Goal: Task Accomplishment & Management: Complete application form

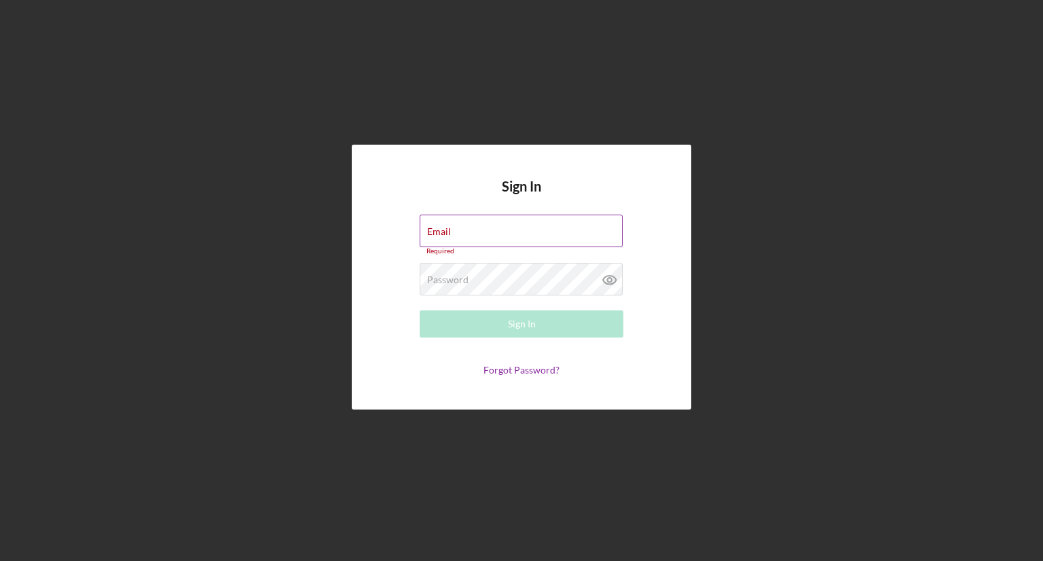
type input "[EMAIL_ADDRESS][DOMAIN_NAME]"
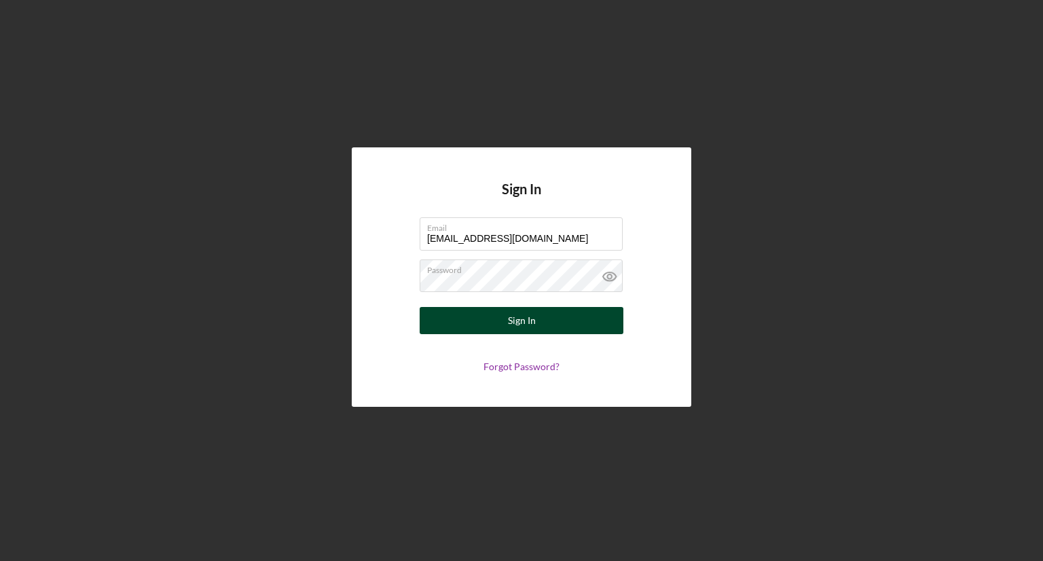
click at [509, 316] on div "Sign In" at bounding box center [522, 320] width 28 height 27
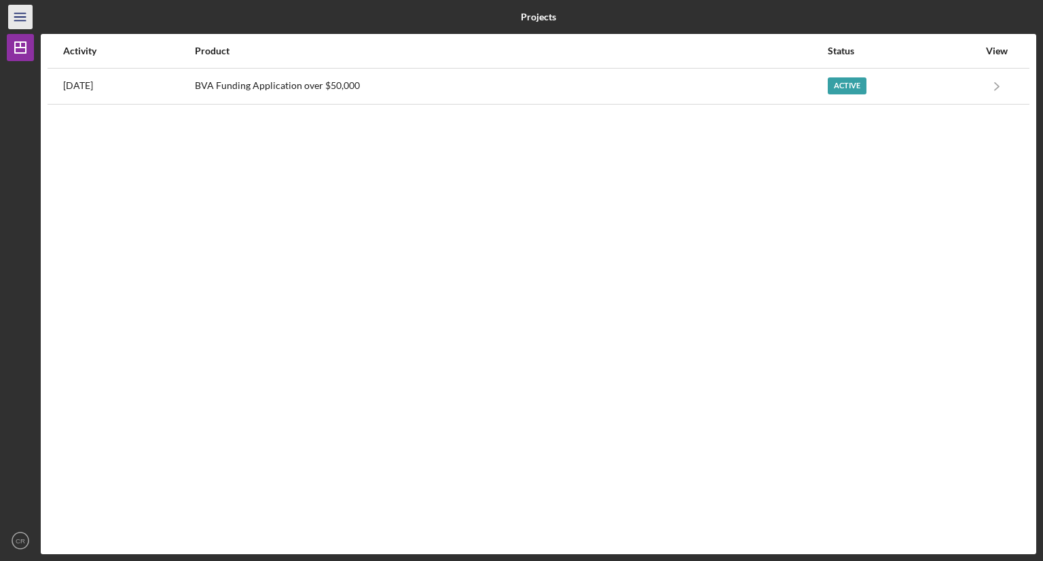
click at [14, 20] on icon "Icon/Menu" at bounding box center [20, 17] width 31 height 31
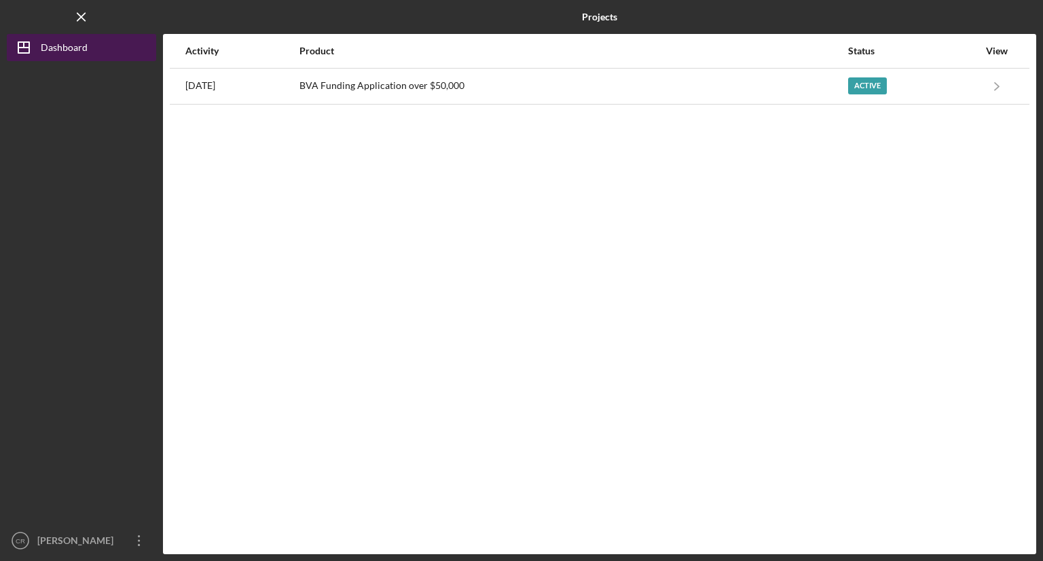
click at [62, 45] on div "Dashboard" at bounding box center [64, 49] width 47 height 31
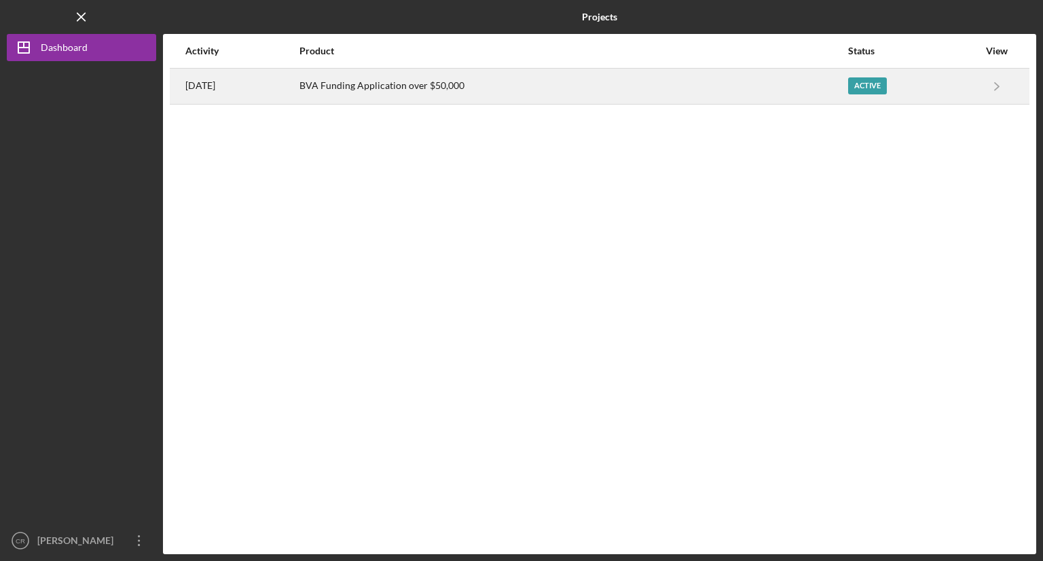
click at [494, 85] on div "BVA Funding Application over $50,000" at bounding box center [572, 86] width 547 height 34
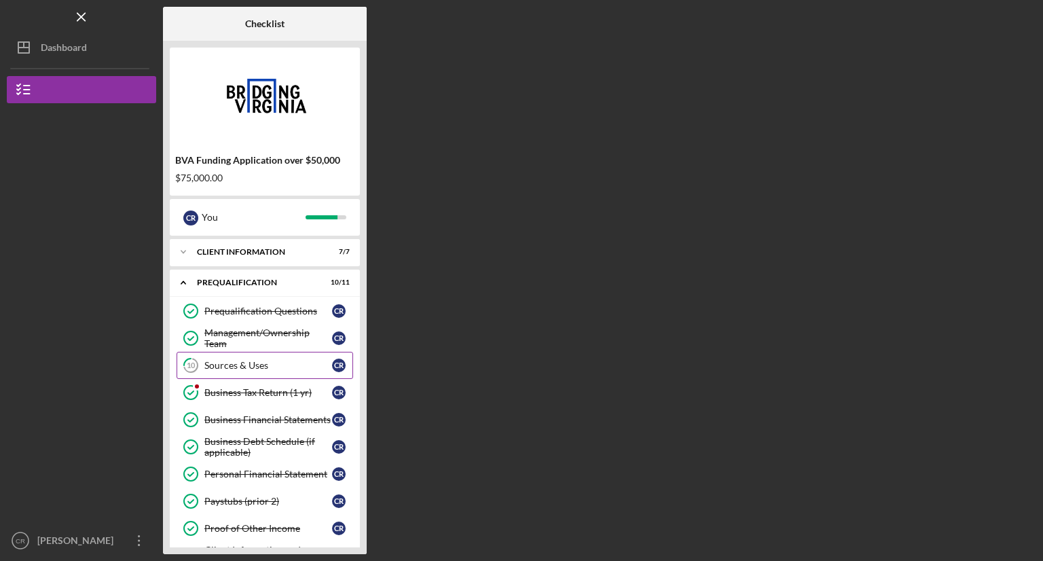
click at [280, 360] on div "Sources & Uses" at bounding box center [268, 365] width 128 height 11
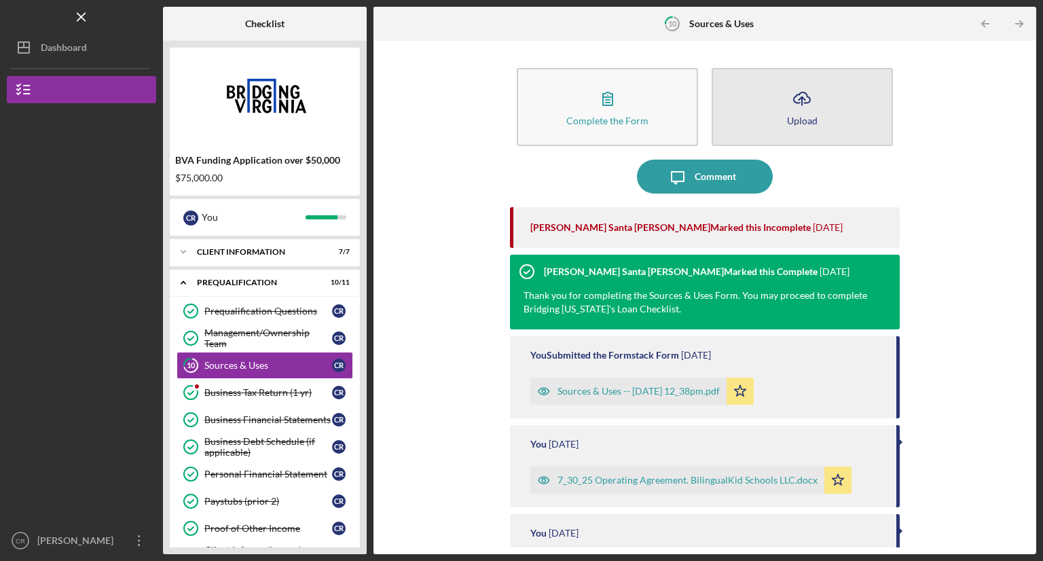
click at [801, 112] on icon "Icon/Upload" at bounding box center [802, 98] width 34 height 34
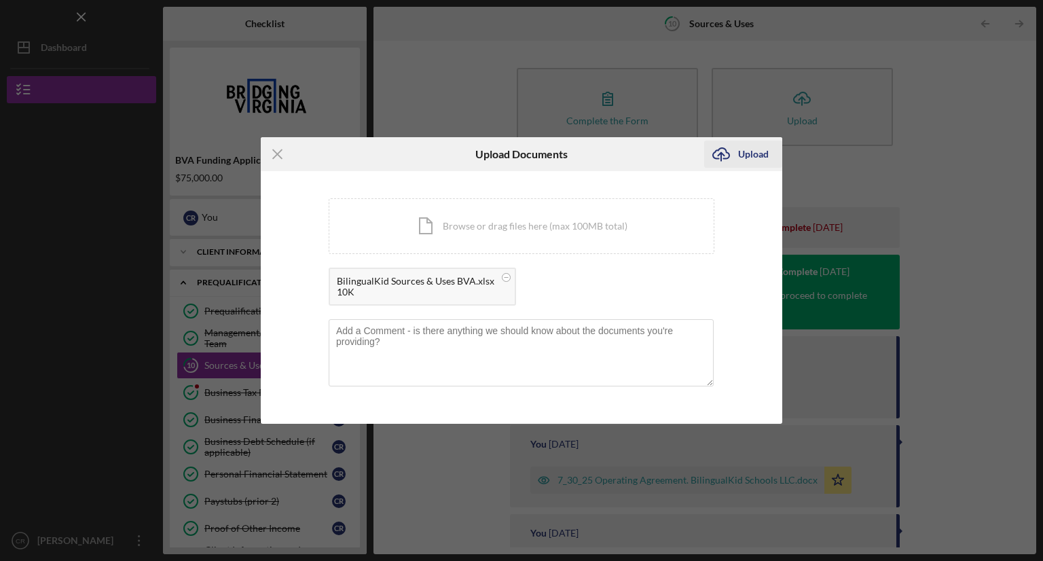
click at [746, 150] on div "Upload" at bounding box center [753, 154] width 31 height 27
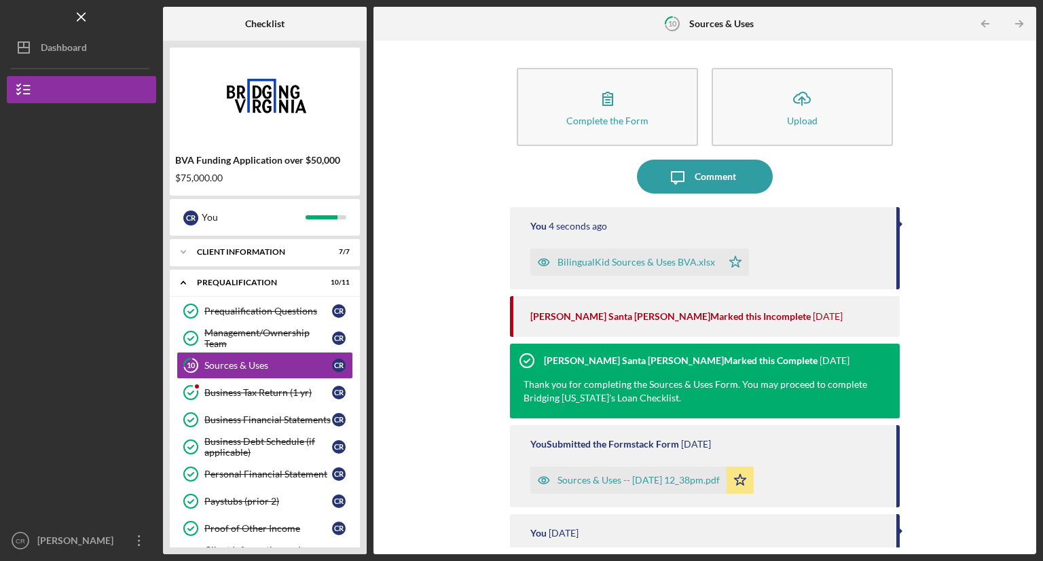
click at [981, 253] on div "Complete the Form Form Icon/Upload Upload Icon/Message Comment You 4 seconds ag…" at bounding box center [704, 298] width 649 height 500
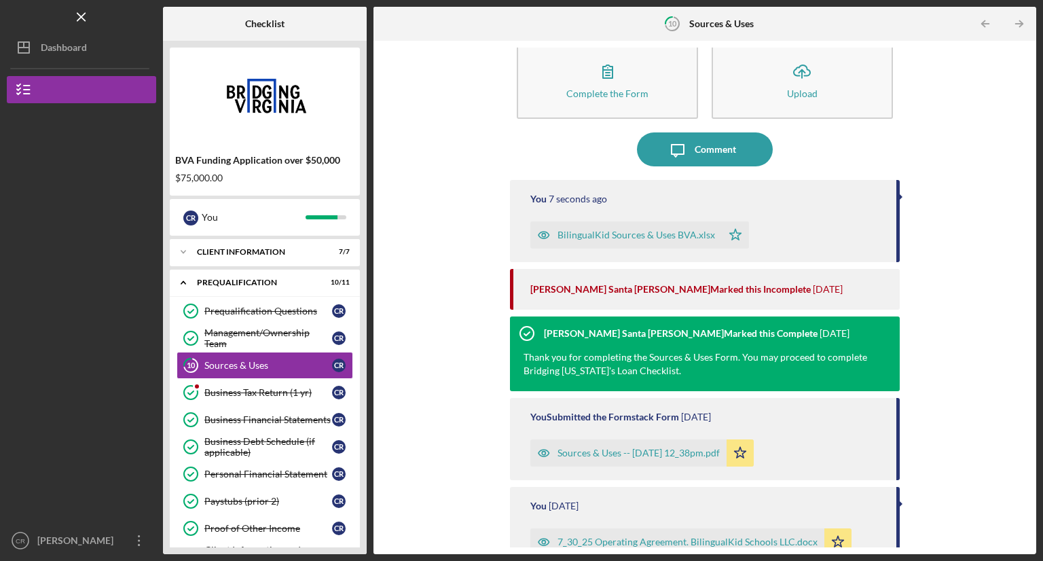
drag, startPoint x: 1024, startPoint y: 289, endPoint x: 1036, endPoint y: 374, distance: 85.7
click at [1036, 374] on div "Complete the Form Form Icon/Upload Upload Icon/Message Comment You 7 seconds ag…" at bounding box center [704, 297] width 663 height 513
click at [977, 251] on div "Complete the Form Form Icon/Upload Upload Icon/Message Comment You 8 seconds ag…" at bounding box center [704, 298] width 649 height 500
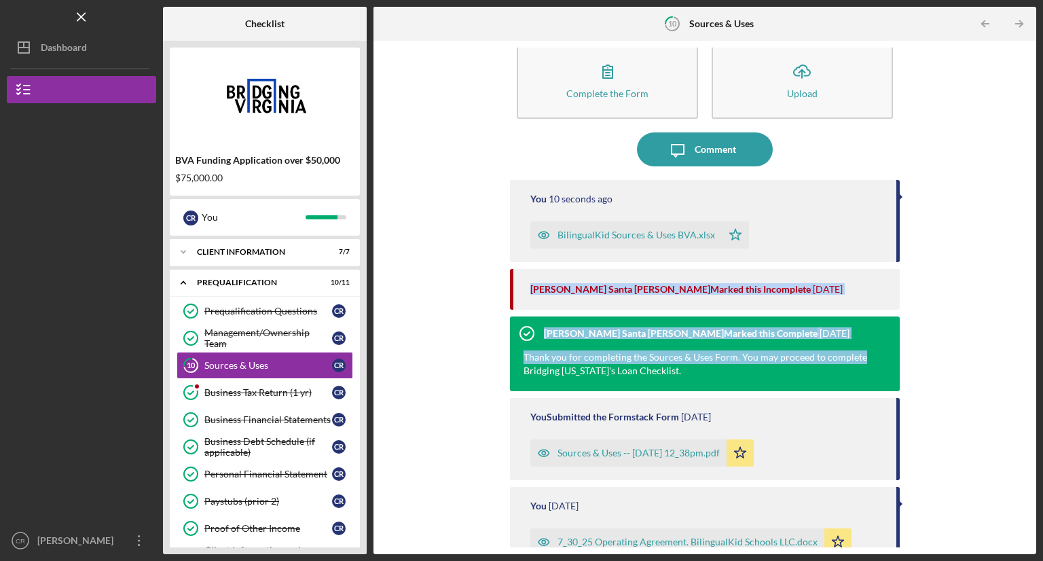
drag, startPoint x: 1024, startPoint y: 257, endPoint x: 1023, endPoint y: 357, distance: 100.5
click at [1023, 357] on div "Complete the Form Form Icon/Upload Upload Icon/Message Comment You 10 seconds a…" at bounding box center [704, 298] width 649 height 500
click at [974, 359] on div "Complete the Form Form Icon/Upload Upload Icon/Message Comment You 12 seconds a…" at bounding box center [704, 298] width 649 height 500
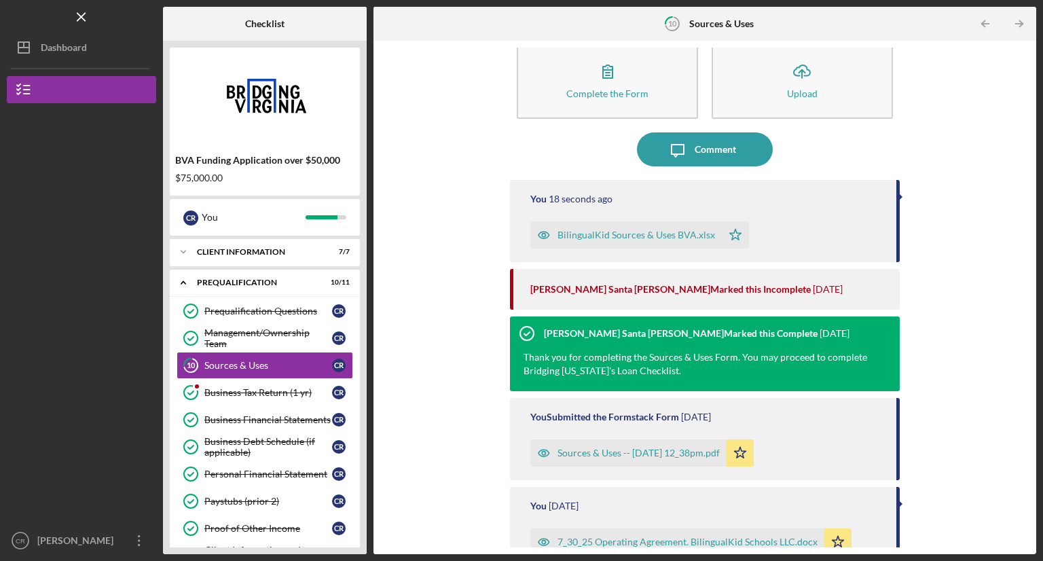
scroll to position [0, 0]
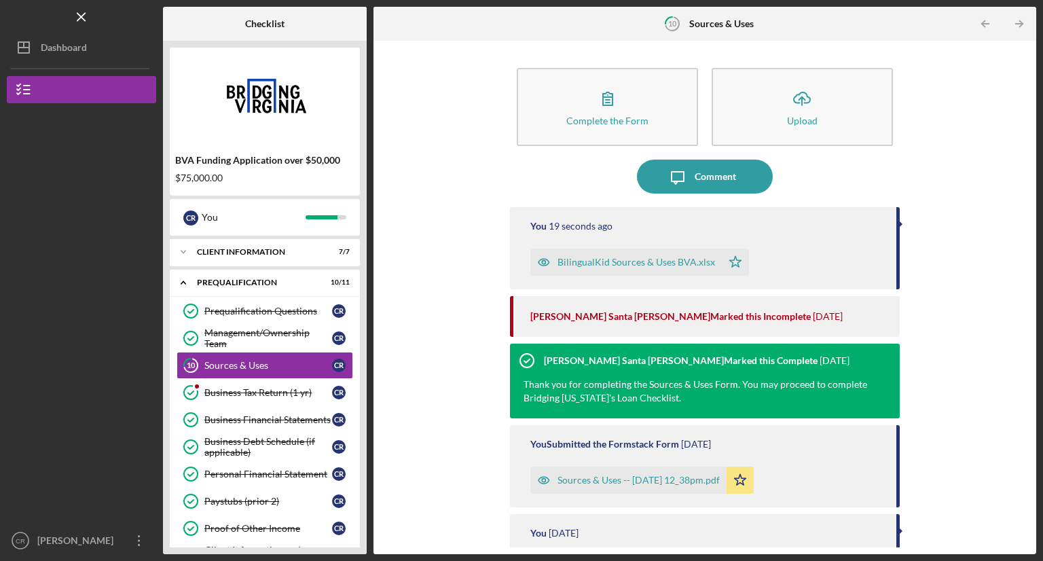
click at [1002, 108] on div "Complete the Form Form Icon/Upload Upload Icon/Message Comment You 19 seconds a…" at bounding box center [704, 298] width 649 height 500
click at [965, 187] on div "Complete the Form Form Icon/Upload Upload Icon/Message Comment You 27 seconds a…" at bounding box center [704, 298] width 649 height 500
click at [1013, 20] on icon "Icon/Table Pagination Arrow" at bounding box center [1019, 24] width 31 height 31
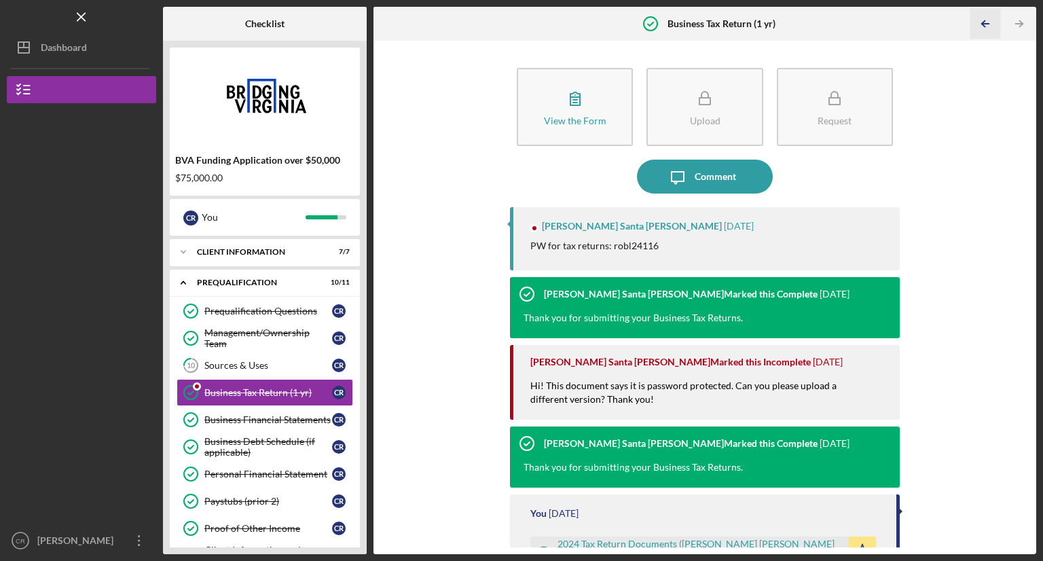
click at [983, 25] on polyline "button" at bounding box center [983, 24] width 3 height 6
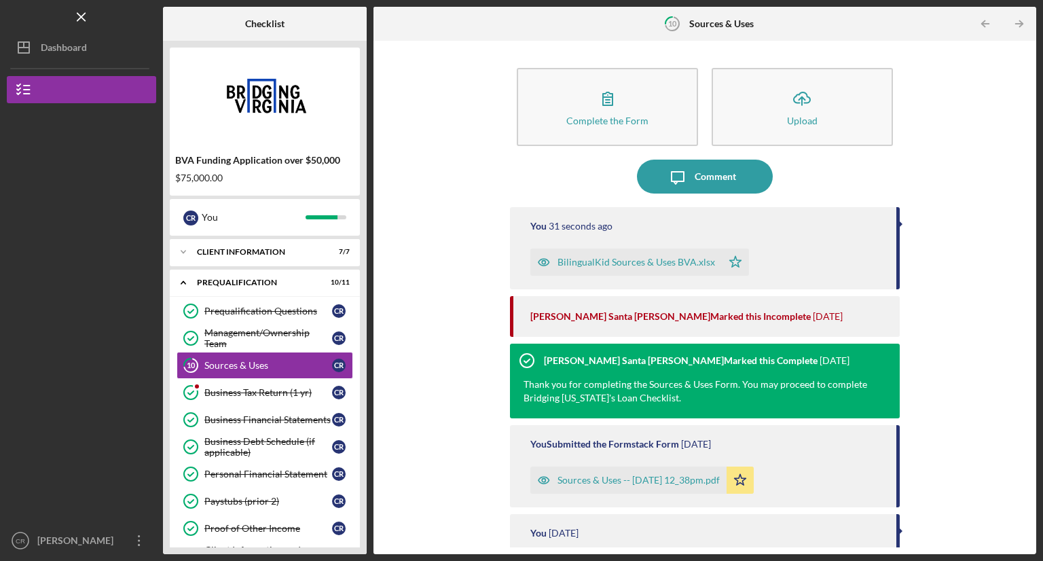
click at [956, 143] on div "Complete the Form Form Icon/Upload Upload Icon/Message Comment You 31 seconds a…" at bounding box center [704, 298] width 649 height 500
